Goal: Use online tool/utility: Utilize a website feature to perform a specific function

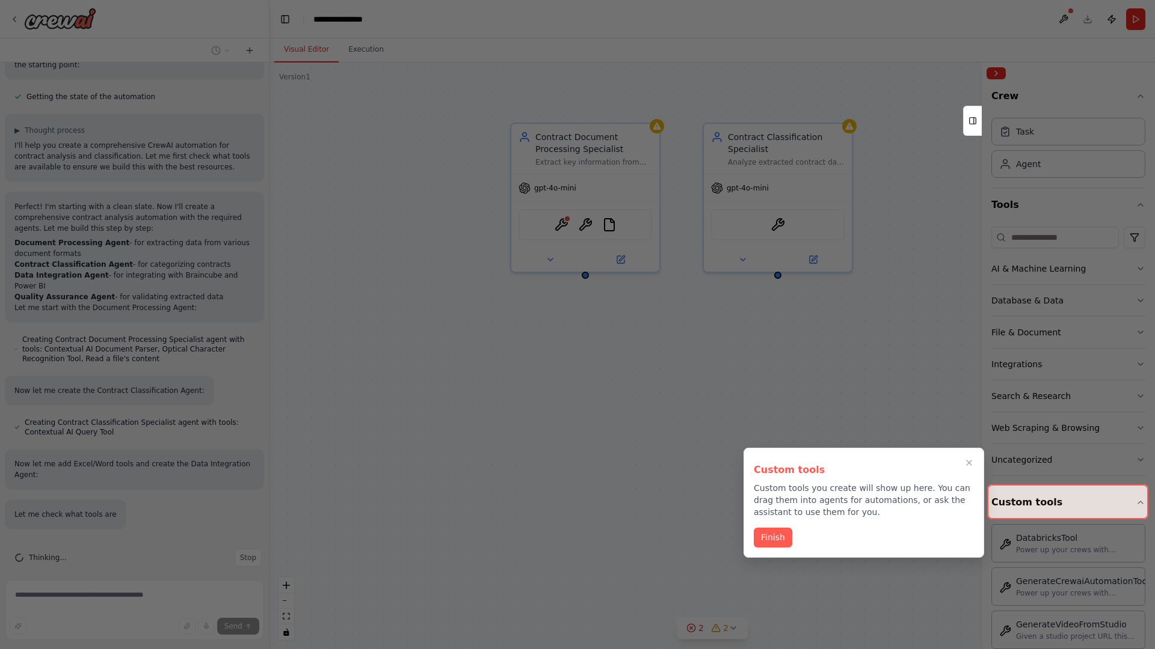
scroll to position [406, 0]
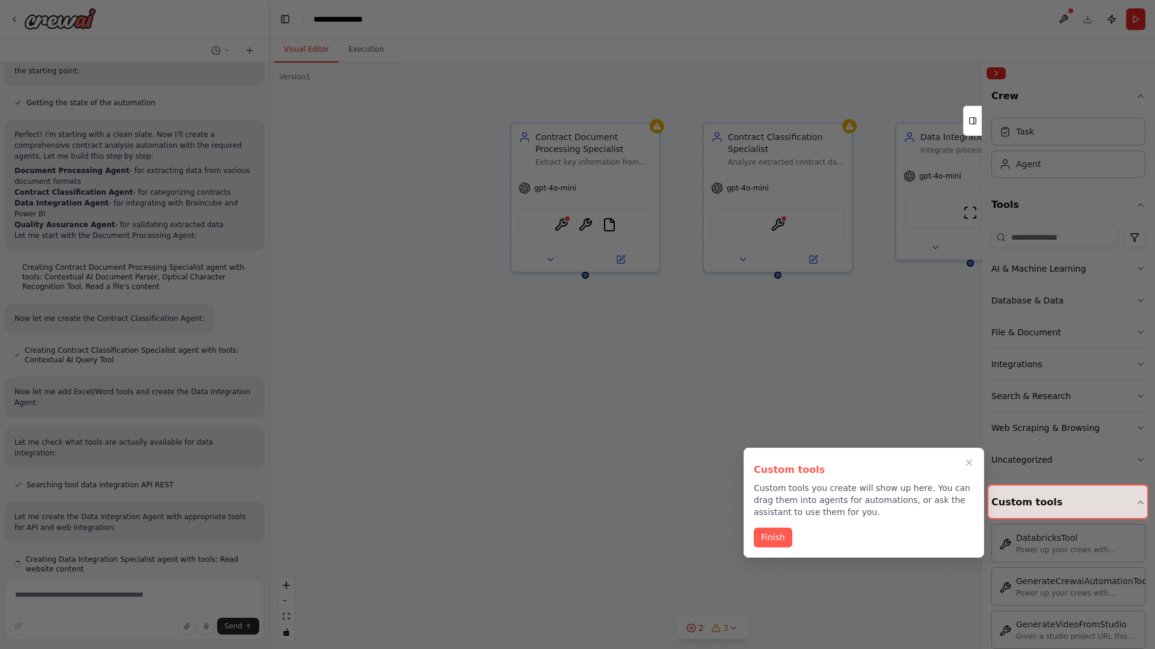
scroll to position [400, 0]
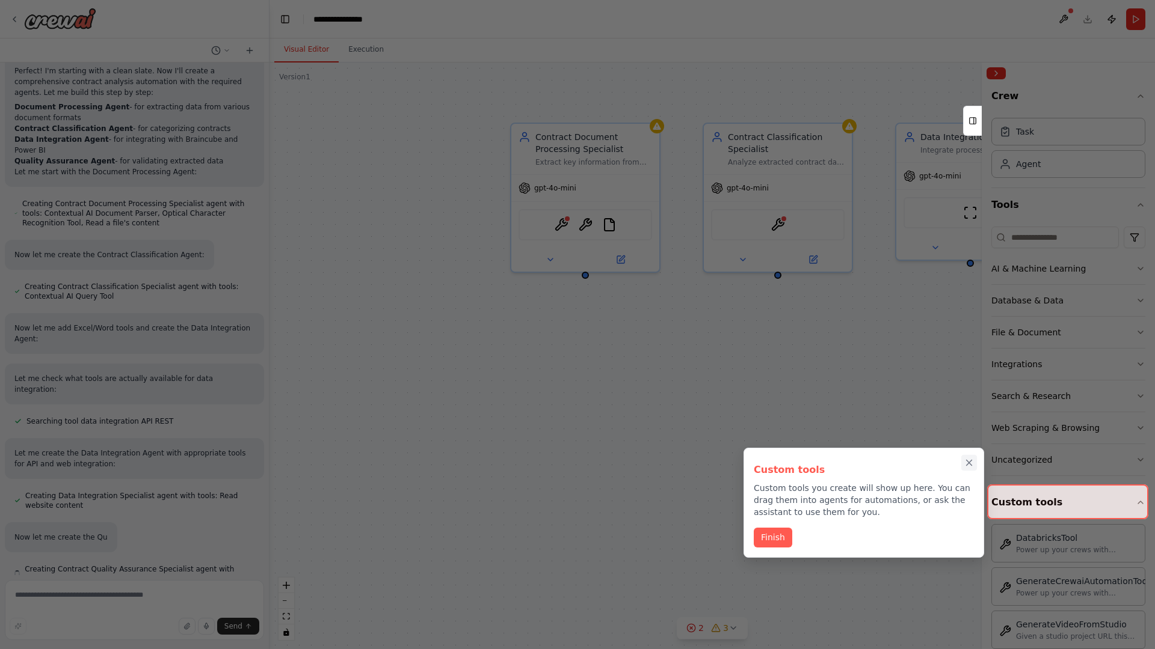
click at [969, 463] on icon "Close walkthrough" at bounding box center [968, 463] width 5 height 5
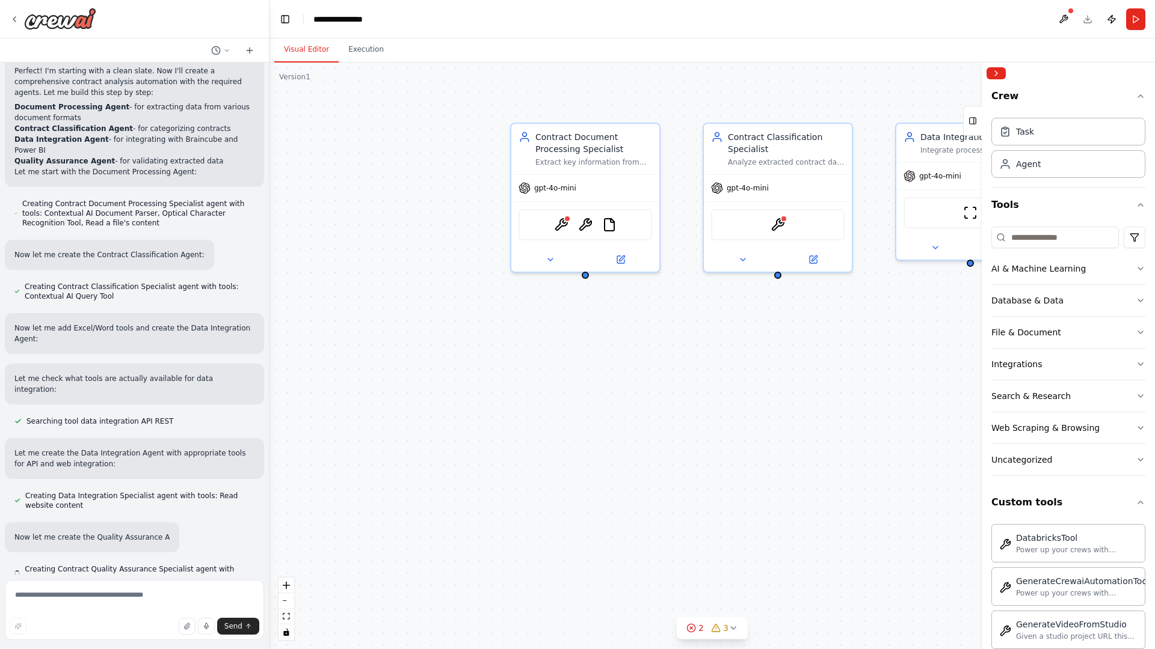
scroll to position [473, 0]
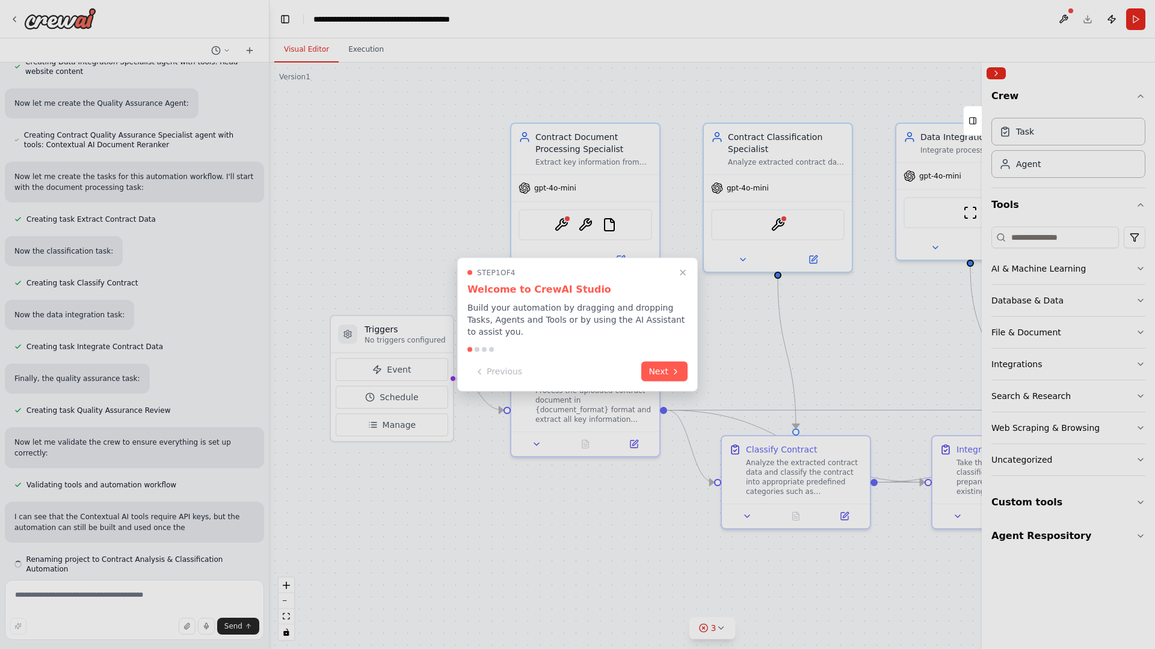
scroll to position [898, 0]
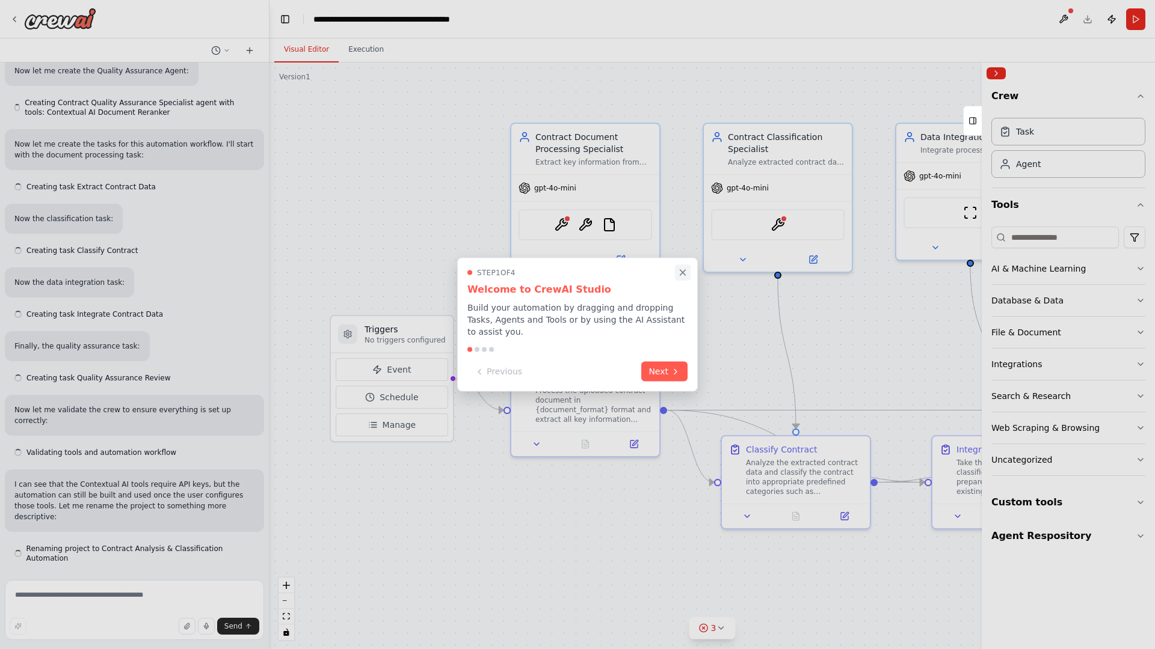
click at [683, 272] on icon "Close walkthrough" at bounding box center [682, 272] width 5 height 5
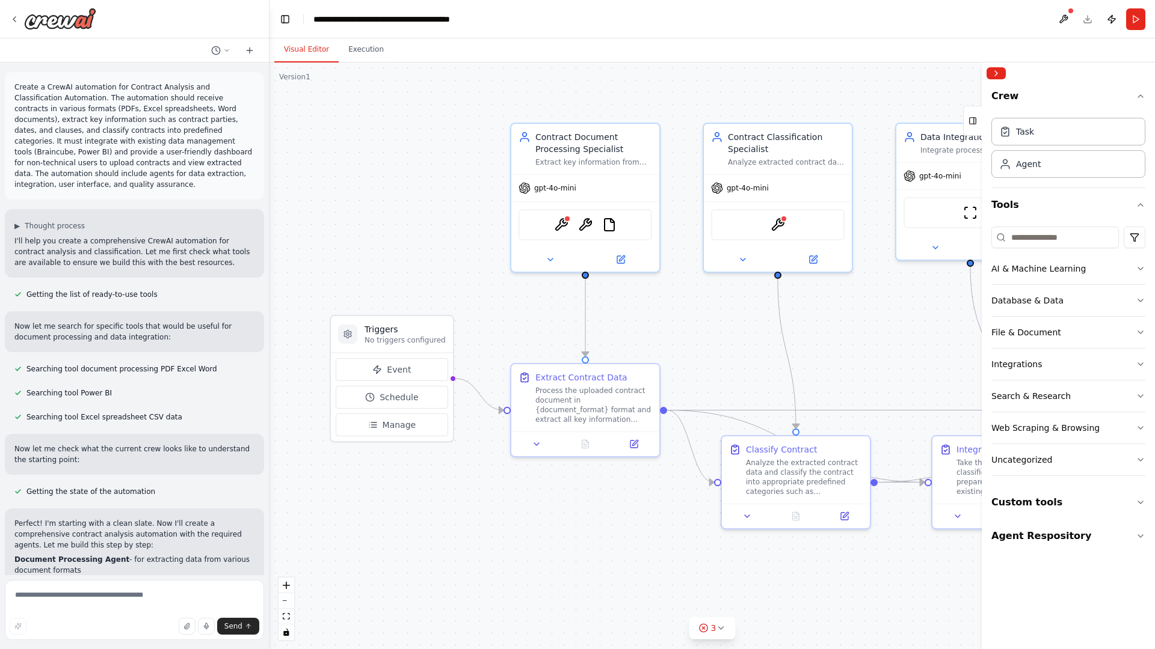
click at [17, 84] on p "Create a CrewAI automation for Contract Analysis and Classification Automation.…" at bounding box center [134, 136] width 240 height 108
click at [354, 132] on div ".deletable-edge-delete-btn { width: 20px; height: 20px; border: 0px solid #ffff…" at bounding box center [711, 356] width 885 height 587
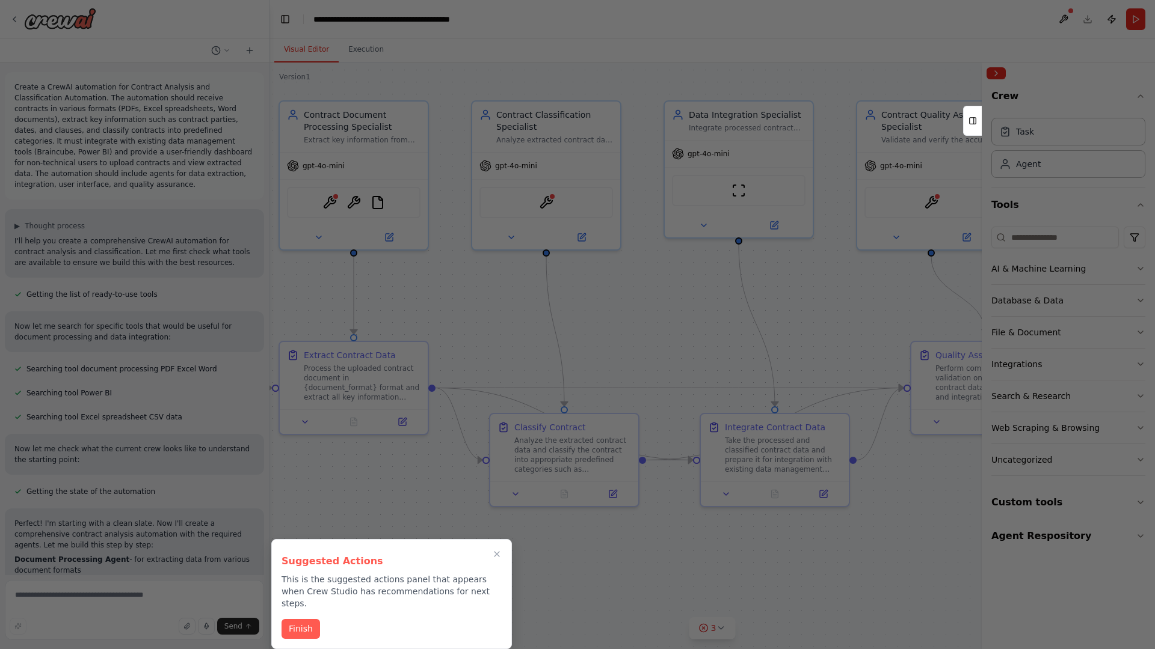
drag, startPoint x: 582, startPoint y: 518, endPoint x: 329, endPoint y: 494, distance: 253.7
click at [329, 494] on div "Create a CrewAI automation for Contract Analysis and Classification Automation.…" at bounding box center [577, 324] width 1155 height 649
drag, startPoint x: 329, startPoint y: 494, endPoint x: 483, endPoint y: 320, distance: 233.0
click at [483, 320] on div at bounding box center [577, 324] width 1155 height 649
drag, startPoint x: 395, startPoint y: 549, endPoint x: 412, endPoint y: 224, distance: 325.8
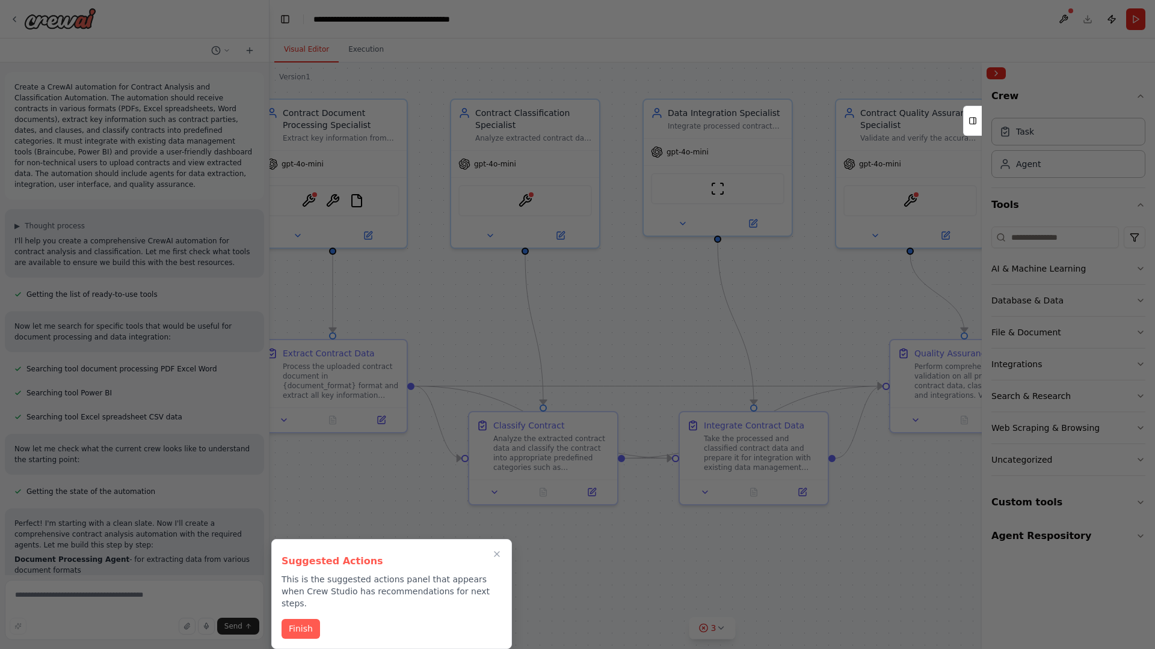
click at [412, 224] on div "Create a CrewAI automation for Contract Analysis and Classification Automation.…" at bounding box center [577, 324] width 1155 height 649
